Goal: Information Seeking & Learning: Understand process/instructions

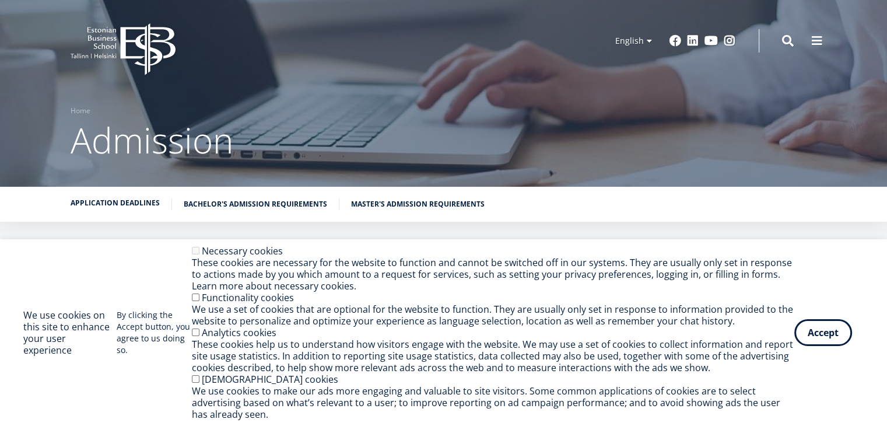
click at [116, 207] on link "Application deadlines" at bounding box center [115, 203] width 89 height 12
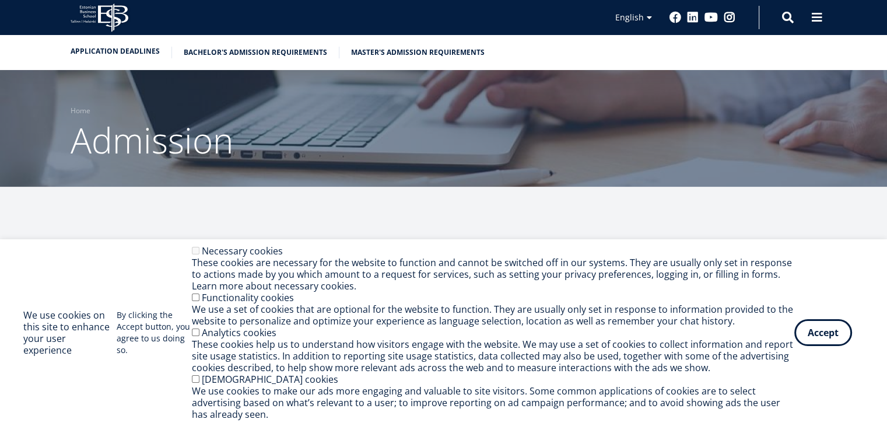
scroll to position [999, 0]
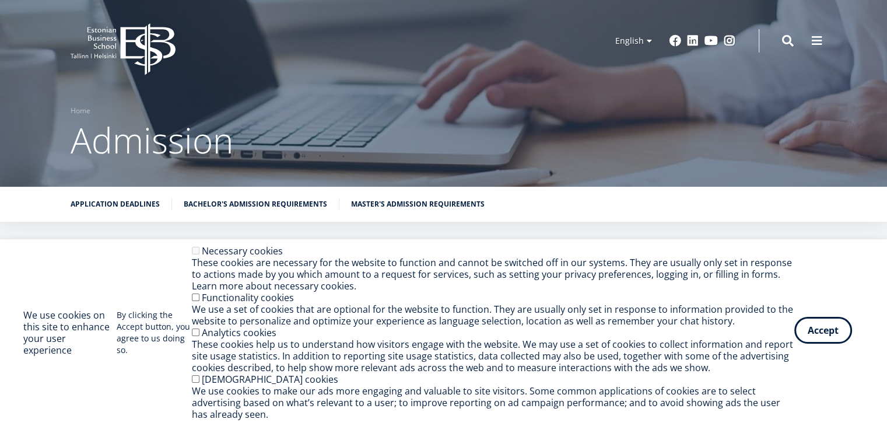
click at [839, 334] on button "Accept" at bounding box center [824, 330] width 58 height 27
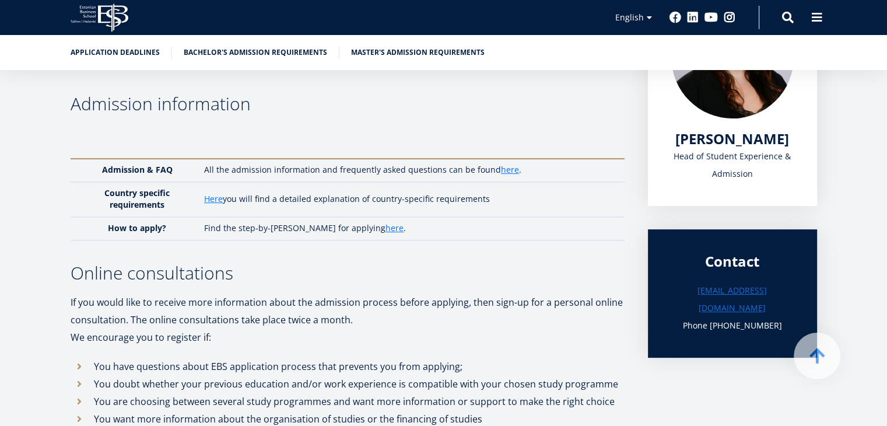
scroll to position [254, 0]
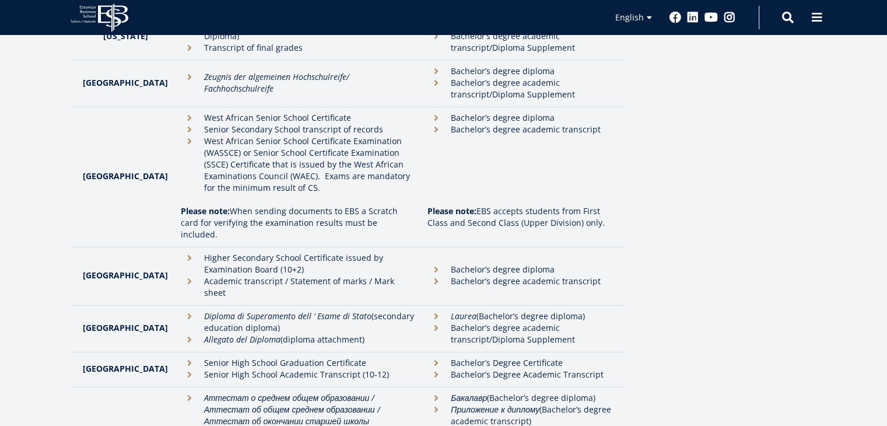
scroll to position [2894, 0]
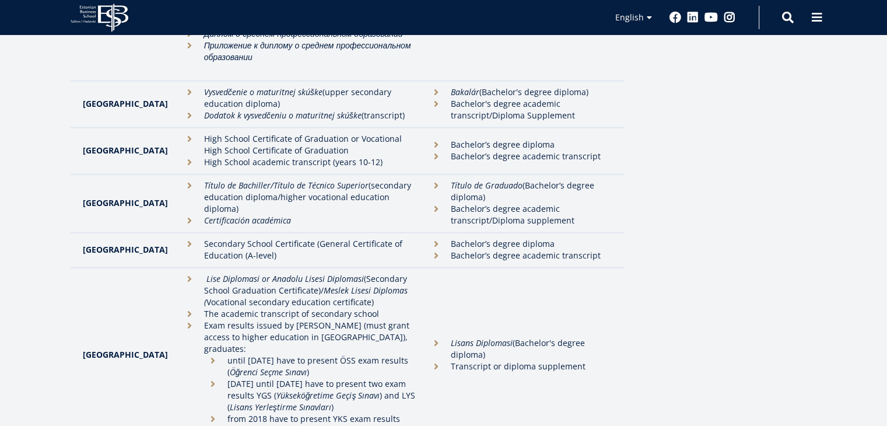
drag, startPoint x: 185, startPoint y: 141, endPoint x: 338, endPoint y: 285, distance: 210.9
click at [338, 285] on ul "Lise Diplomasi or Anadolu Lisesi Diplomasi ( Secondary School Graduation Certif…" at bounding box center [299, 354] width 236 height 163
copy ul "ise Diplomasi or Anadolu Lisesi Diplomasi ( Secondary School Graduation Certifi…"
click at [338, 413] on li "from 2018 have to present YKS exam results ( Yükseköğretim Kurumları Sınavı )" at bounding box center [310, 424] width 212 height 23
click at [317, 378] on li "2010 until 2017 have to present two exam results YGS ( Yükseköğretime Geçiş Sın…" at bounding box center [310, 395] width 212 height 35
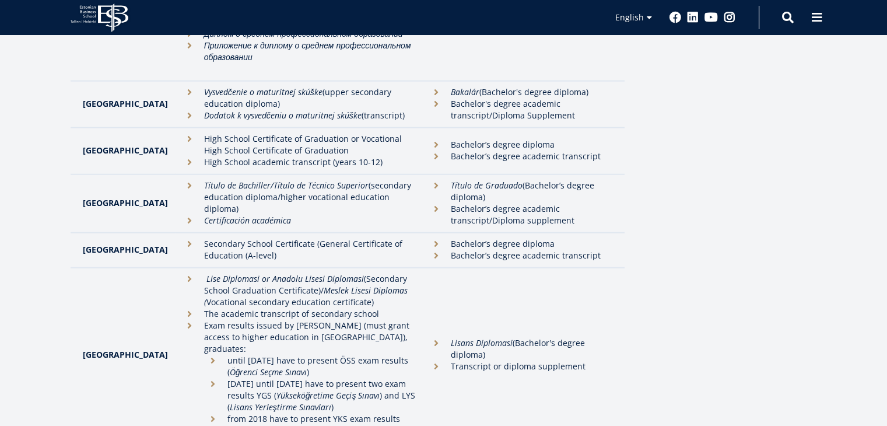
drag, startPoint x: 92, startPoint y: 313, endPoint x: 170, endPoint y: 315, distance: 78.8
